Goal: Information Seeking & Learning: Find specific fact

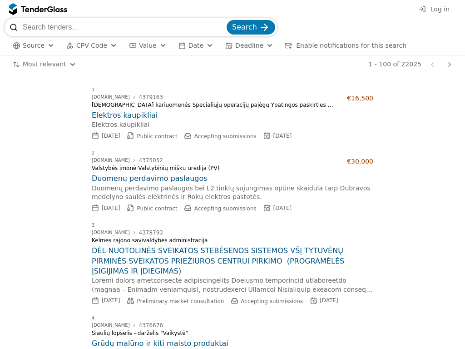
scroll to position [7251, 0]
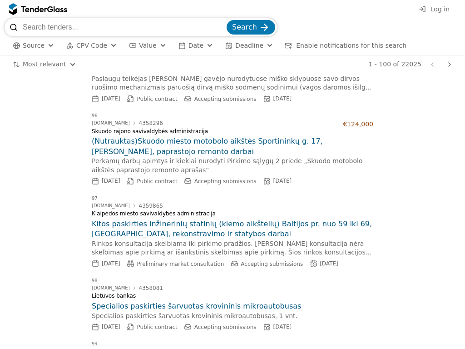
click at [33, 45] on span "Source" at bounding box center [34, 45] width 22 height 7
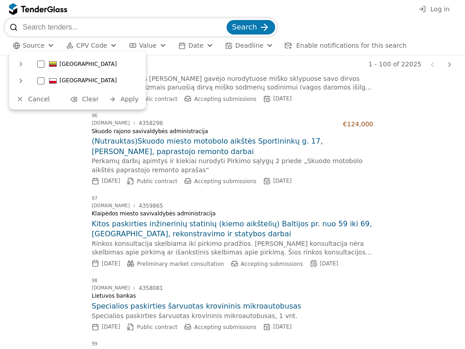
click at [32, 99] on span "Cancel" at bounding box center [38, 98] width 21 height 7
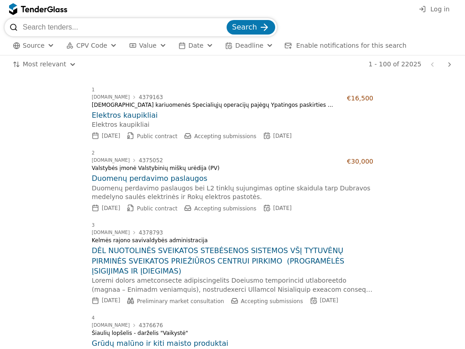
scroll to position [7251, 0]
click at [229, 115] on h2 "Elektros kaupikliai" at bounding box center [233, 115] width 282 height 10
paste input "Polipo"
type input "Polipo"
click at [227, 20] on button "Search" at bounding box center [251, 27] width 49 height 15
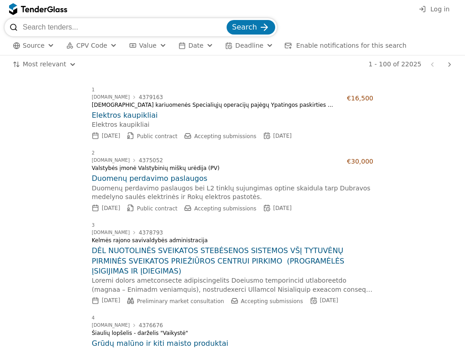
click at [33, 45] on span "Source" at bounding box center [34, 45] width 22 height 7
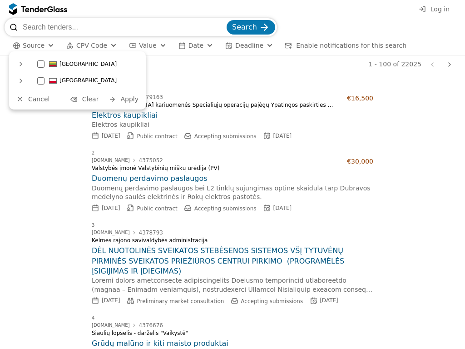
click at [32, 99] on span "Cancel" at bounding box center [38, 98] width 21 height 7
